Goal: Use online tool/utility

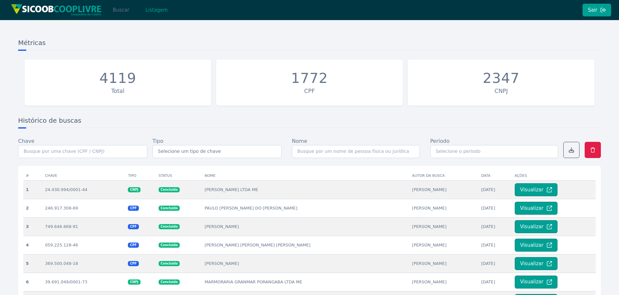
click at [121, 13] on button "Buscar" at bounding box center [121, 10] width 28 height 13
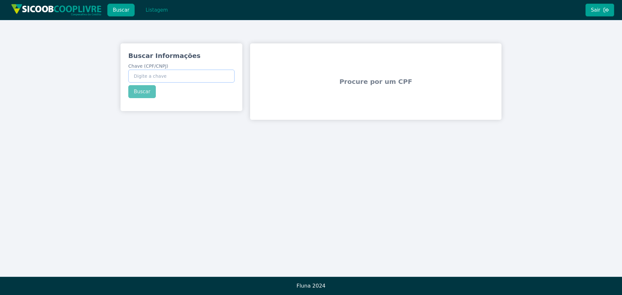
click at [154, 82] on input "Chave (CPF/CNPJ)" at bounding box center [181, 76] width 106 height 13
paste input "33.774.273/0001-42"
type input "33.774.273/0001-42"
click at [135, 95] on button "Buscar" at bounding box center [142, 91] width 28 height 13
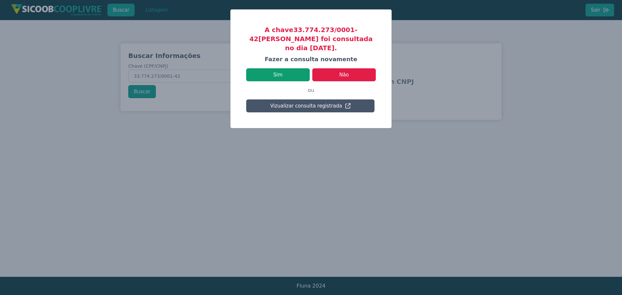
click at [283, 68] on button "Sim" at bounding box center [278, 74] width 64 height 13
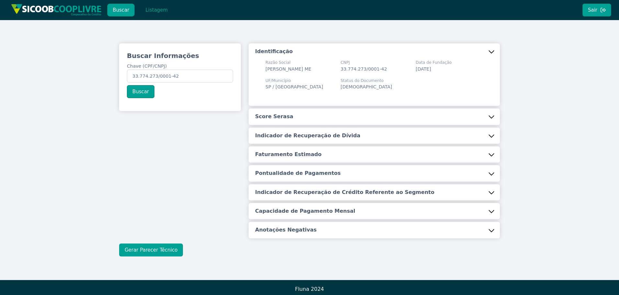
click at [147, 248] on button "Gerar Parecer Técnico" at bounding box center [151, 250] width 64 height 13
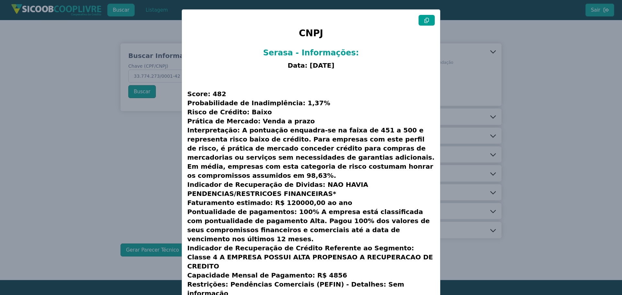
click at [424, 21] on icon at bounding box center [426, 20] width 5 height 5
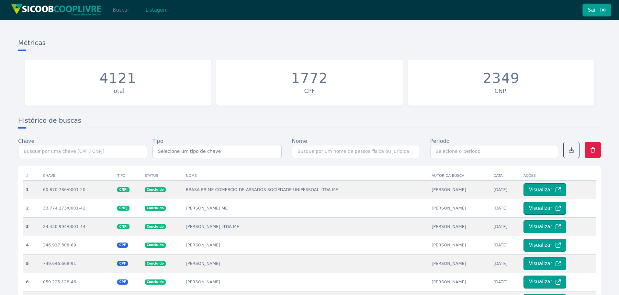
click at [119, 11] on button "Buscar" at bounding box center [121, 10] width 28 height 13
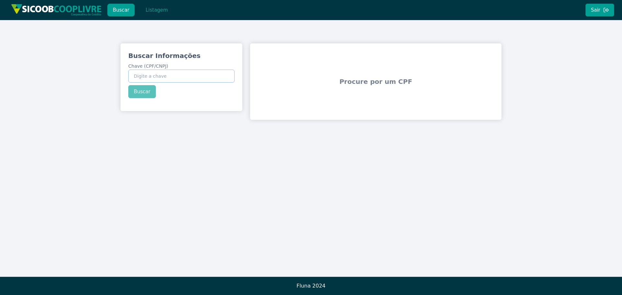
paste input "369.751.678-77"
type input "369.751.678-77"
click at [143, 94] on div "Buscar Informações Chave (CPF/CNPJ) 369.751.678-77 Buscar" at bounding box center [182, 74] width 122 height 63
click at [143, 93] on button "Buscar" at bounding box center [142, 91] width 28 height 13
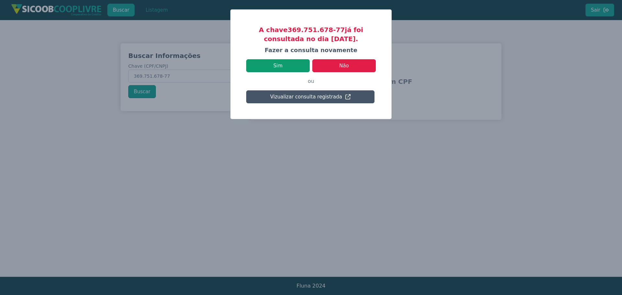
click at [278, 69] on button "Sim" at bounding box center [278, 65] width 64 height 13
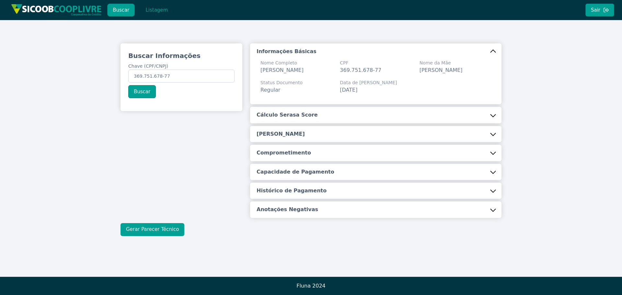
click at [159, 233] on button "Gerar Parecer Técnico" at bounding box center [153, 229] width 64 height 13
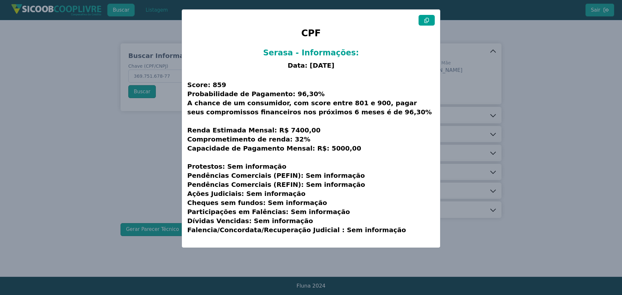
click at [425, 21] on icon at bounding box center [426, 20] width 5 height 5
